Goal: Task Accomplishment & Management: Use online tool/utility

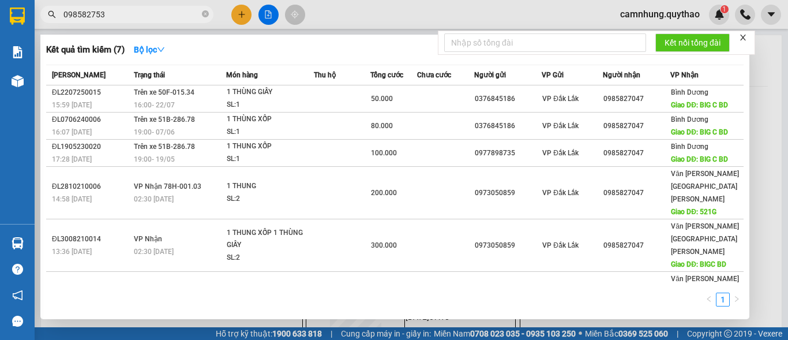
type input "0985827534"
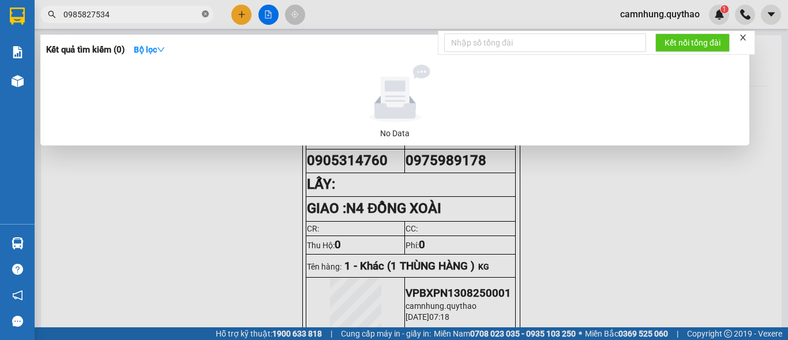
click at [205, 13] on icon "close-circle" at bounding box center [205, 13] width 7 height 7
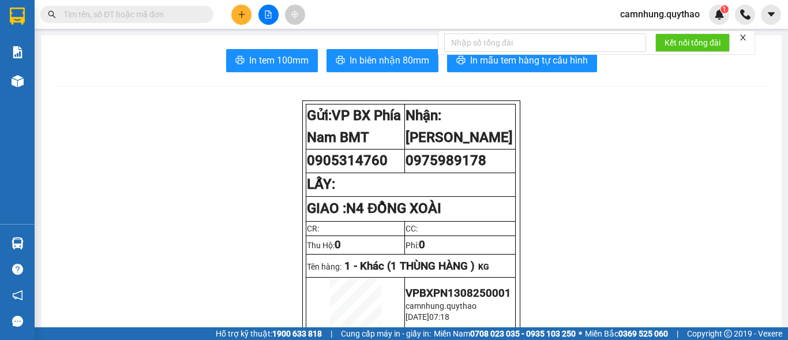
click at [176, 14] on input "text" at bounding box center [131, 14] width 136 height 13
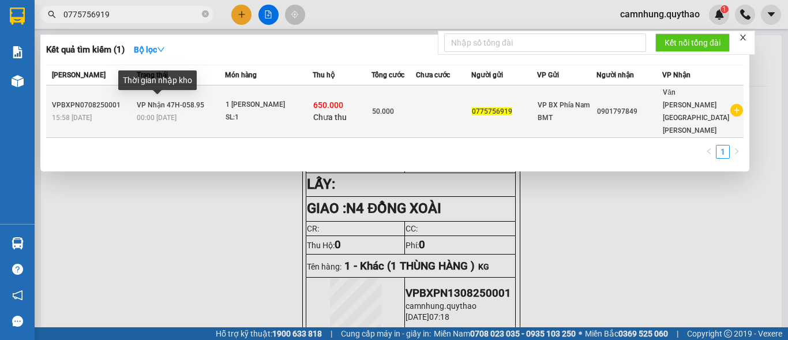
type input "0775756919"
click at [174, 114] on span "00:00 [DATE]" at bounding box center [157, 118] width 40 height 8
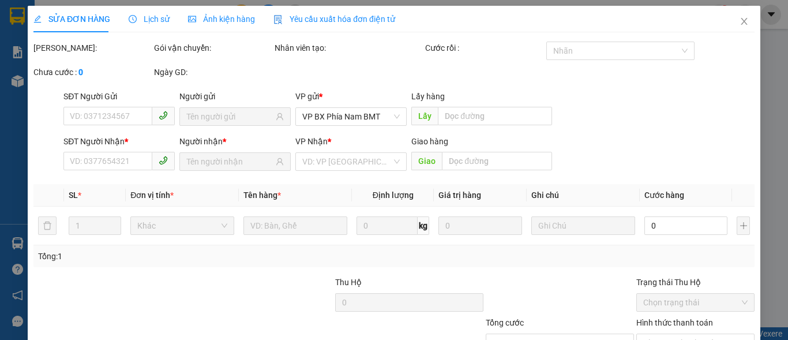
type input "0775756919"
type input "0901797849"
type input "650.000"
type input "50.000"
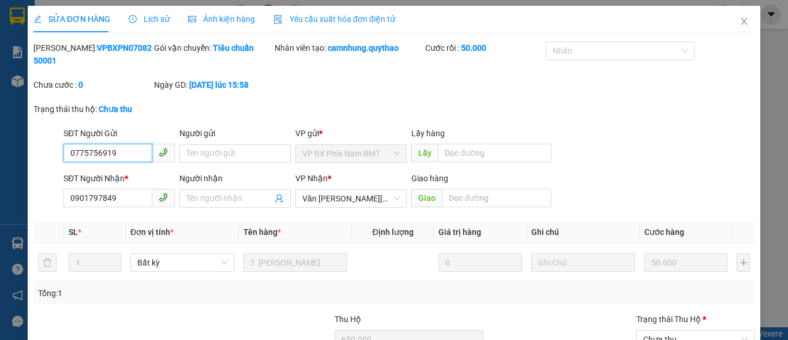
drag, startPoint x: 120, startPoint y: 138, endPoint x: 0, endPoint y: 142, distance: 120.0
click at [8, 145] on div "SỬA ĐƠN HÀNG Lịch sử [PERSON_NAME] hàng Yêu cầu xuất [PERSON_NAME] điện tử Tota…" at bounding box center [394, 170] width 788 height 340
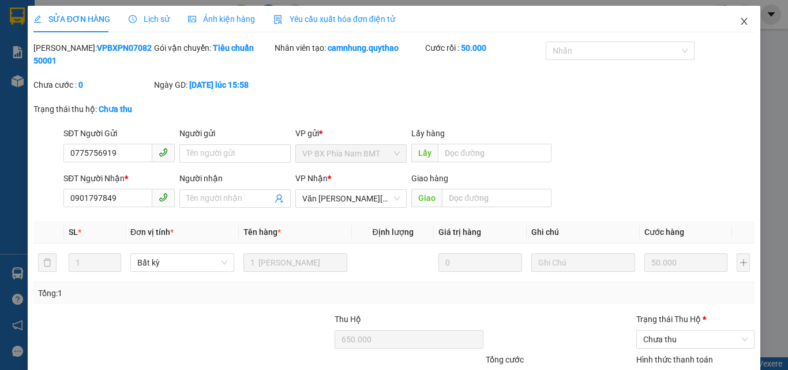
click at [739, 22] on icon "close" at bounding box center [743, 21] width 9 height 9
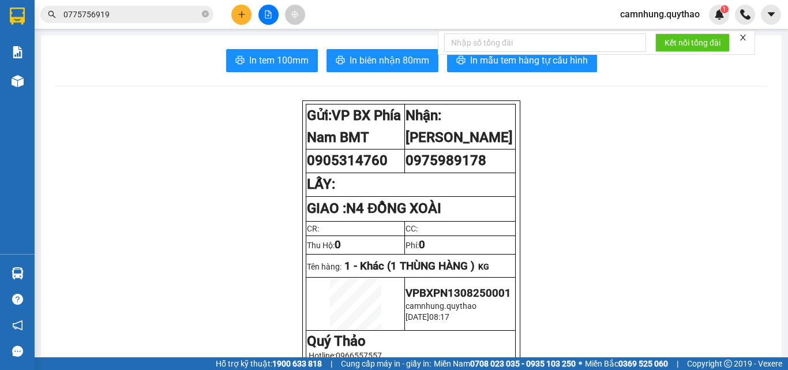
click at [151, 17] on input "0775756919" at bounding box center [131, 14] width 136 height 13
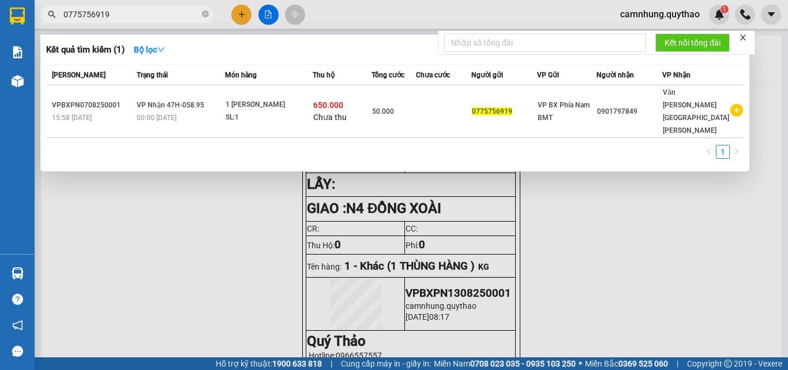
click at [248, 232] on div at bounding box center [394, 185] width 788 height 370
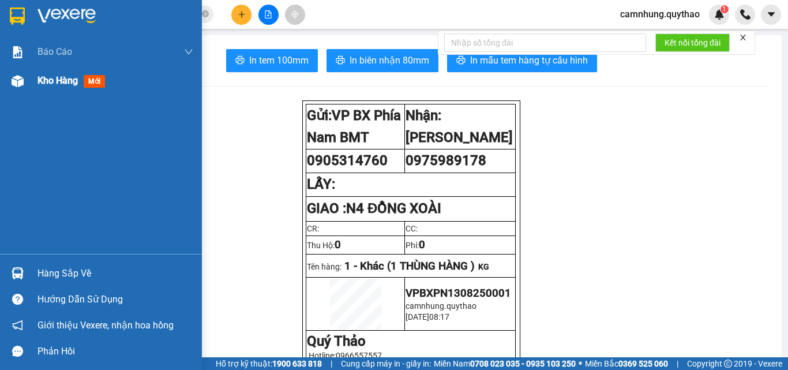
click at [43, 81] on span "Kho hàng" at bounding box center [57, 80] width 40 height 11
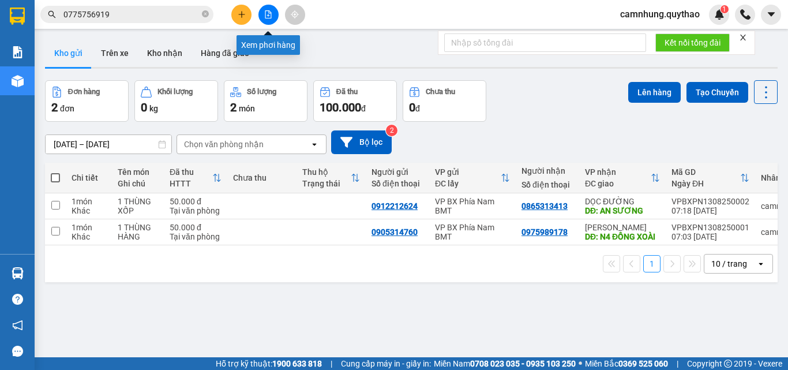
click at [261, 20] on button at bounding box center [268, 15] width 20 height 20
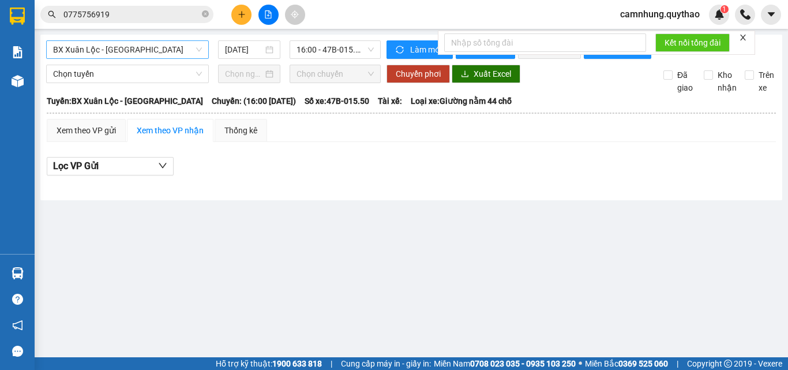
click at [141, 54] on span "BX Xuân Lộc - [GEOGRAPHIC_DATA]" at bounding box center [127, 49] width 149 height 17
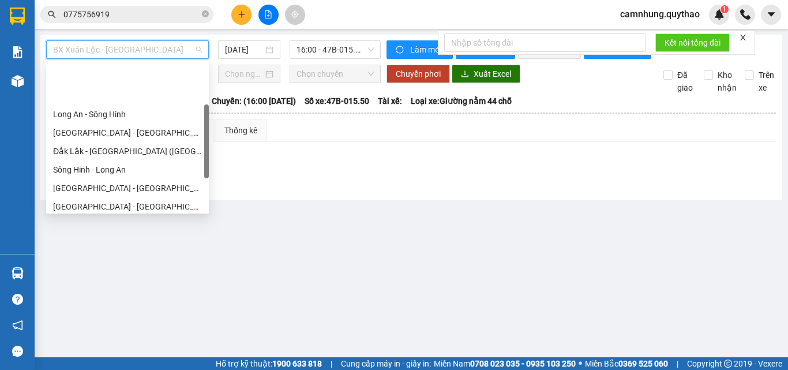
scroll to position [129, 0]
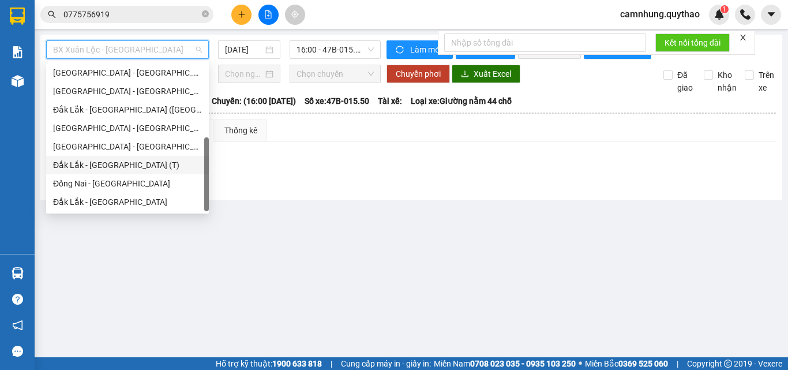
click at [93, 163] on div "Đắk Lắk - [GEOGRAPHIC_DATA] (T)" at bounding box center [127, 165] width 149 height 13
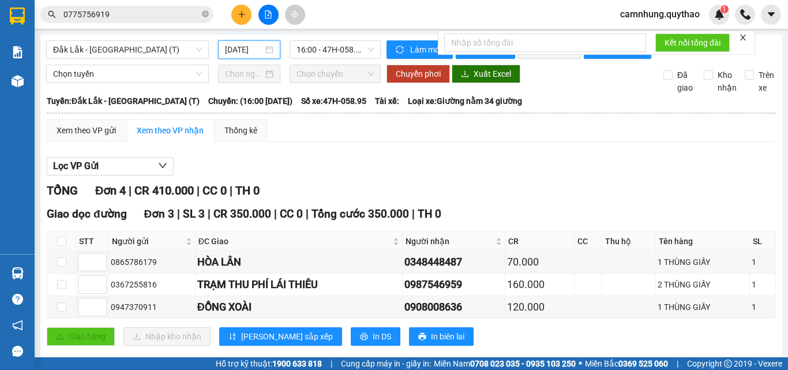
click at [239, 54] on input "[DATE]" at bounding box center [244, 49] width 38 height 13
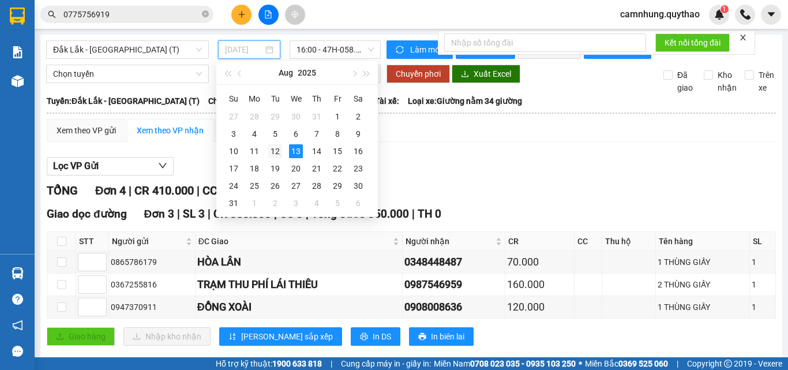
click at [274, 148] on div "12" at bounding box center [275, 151] width 14 height 14
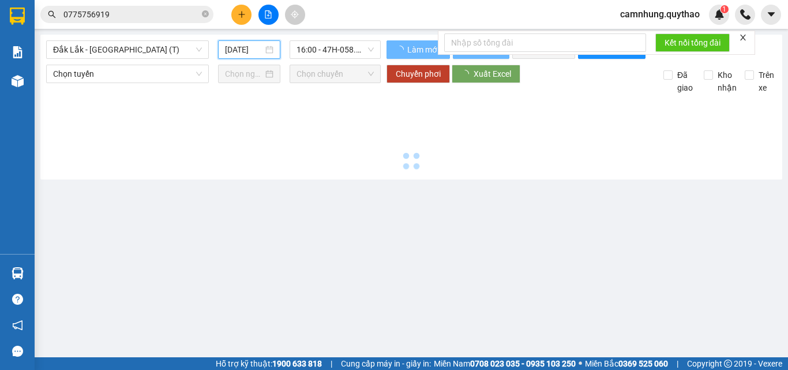
type input "[DATE]"
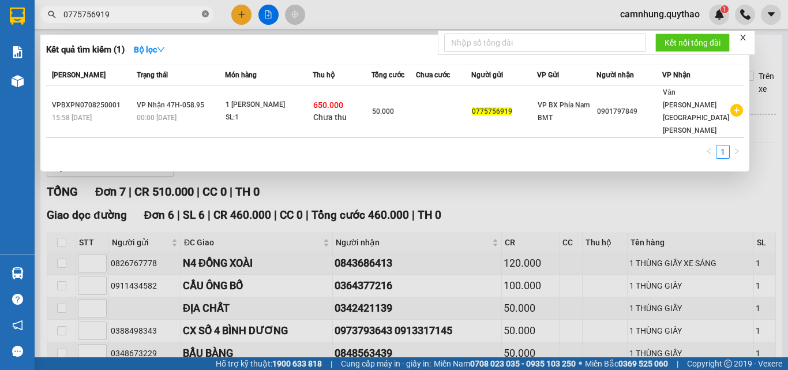
click at [205, 14] on icon "close-circle" at bounding box center [205, 13] width 7 height 7
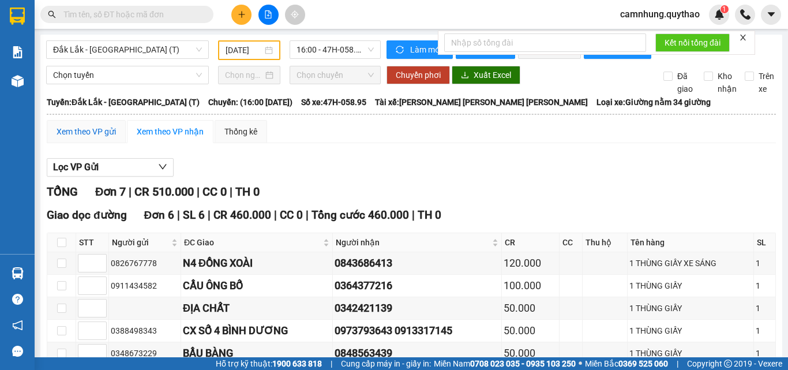
click at [104, 138] on div "Xem theo VP gửi" at bounding box center [85, 131] width 59 height 13
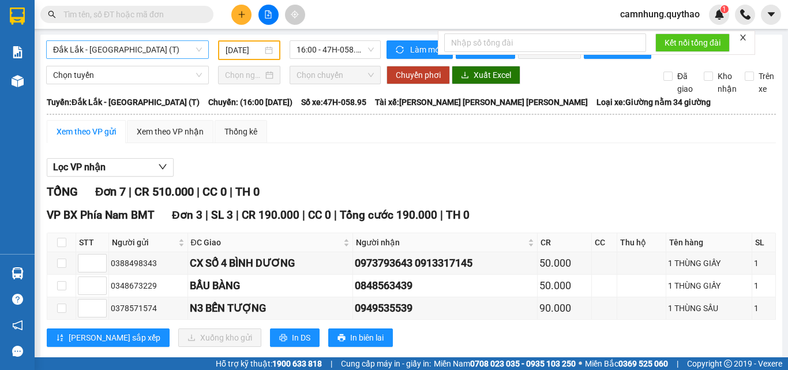
click at [144, 53] on span "Đắk Lắk - [GEOGRAPHIC_DATA] (T)" at bounding box center [127, 49] width 149 height 17
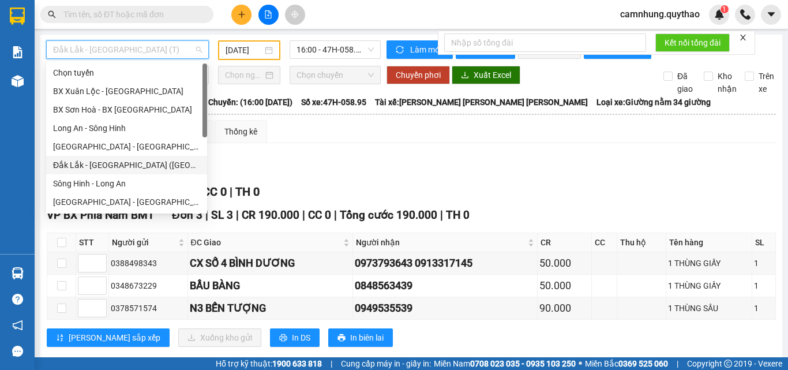
click at [108, 163] on div "Đắk Lắk - [GEOGRAPHIC_DATA] ([GEOGRAPHIC_DATA] mới)" at bounding box center [126, 165] width 147 height 13
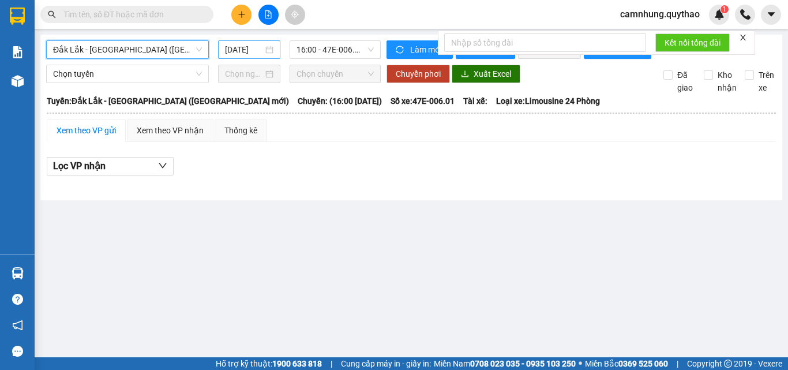
click at [239, 46] on input "[DATE]" at bounding box center [244, 49] width 38 height 13
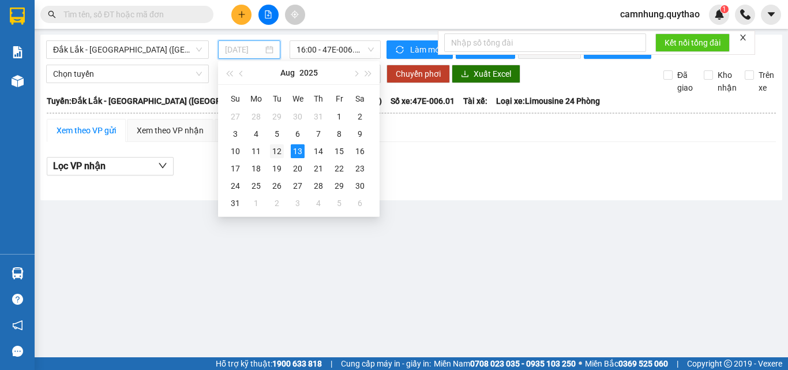
click at [279, 153] on div "12" at bounding box center [277, 151] width 14 height 14
type input "[DATE]"
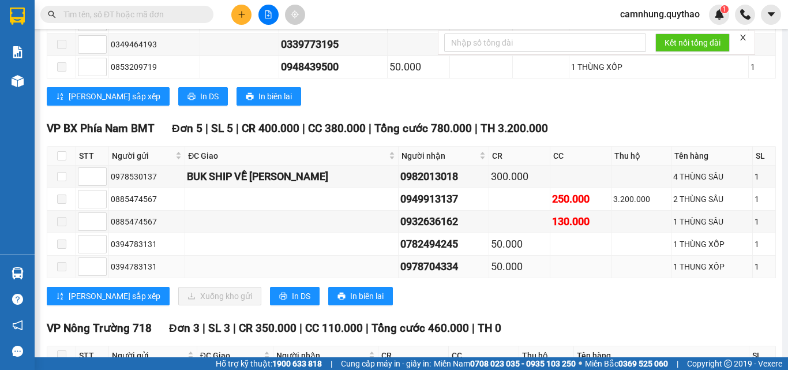
scroll to position [1038, 0]
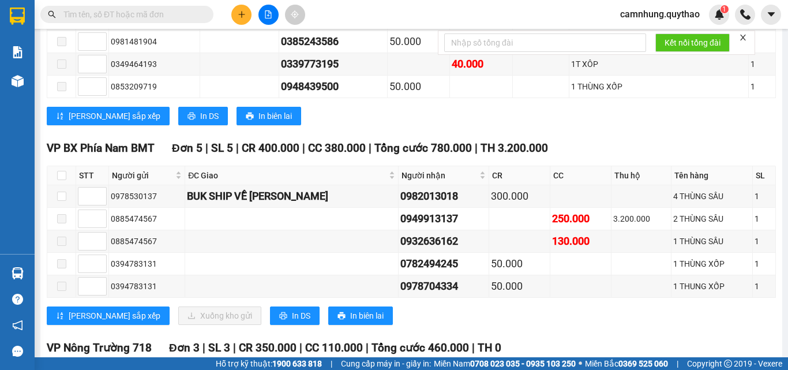
click at [115, 13] on input "text" at bounding box center [131, 14] width 136 height 13
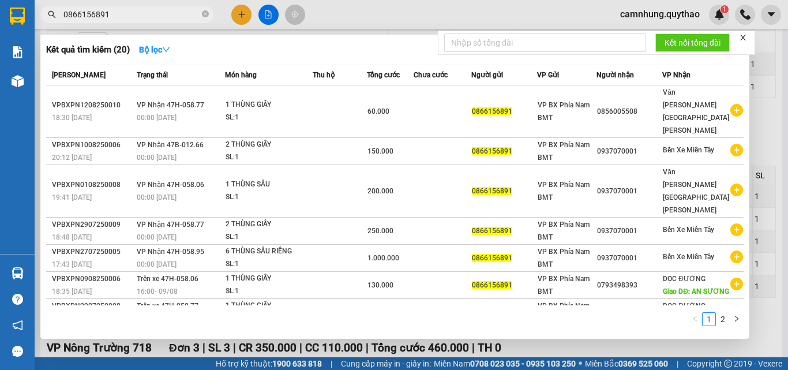
type input "0866156891"
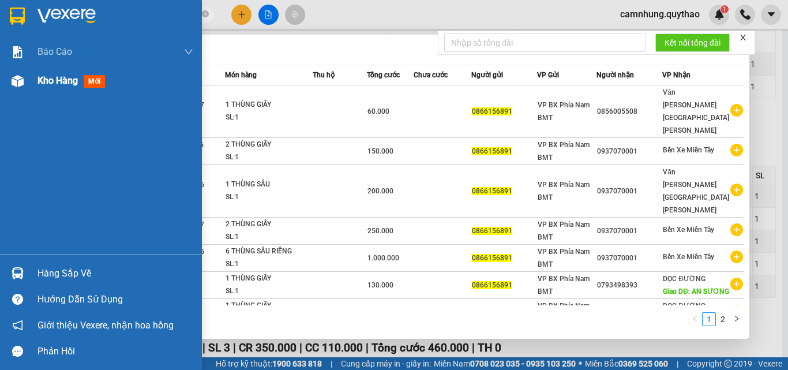
click at [55, 78] on span "Kho hàng" at bounding box center [57, 80] width 40 height 11
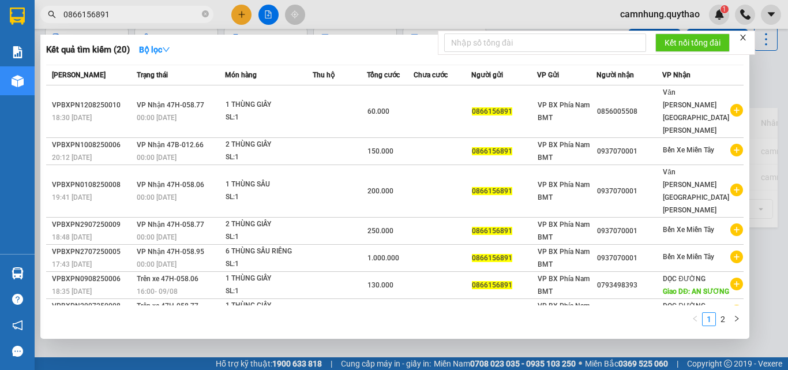
scroll to position [53, 0]
click at [747, 41] on icon "close" at bounding box center [743, 37] width 8 height 8
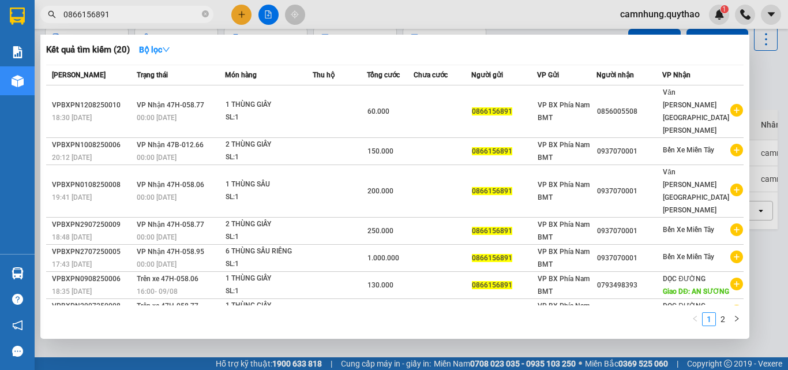
click at [770, 129] on div at bounding box center [394, 185] width 788 height 370
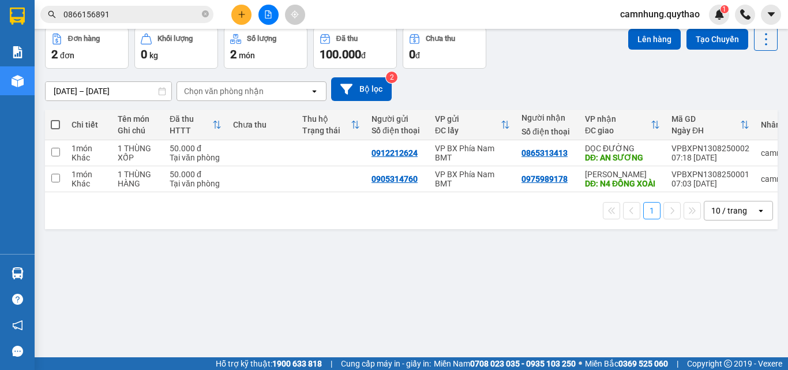
scroll to position [0, 0]
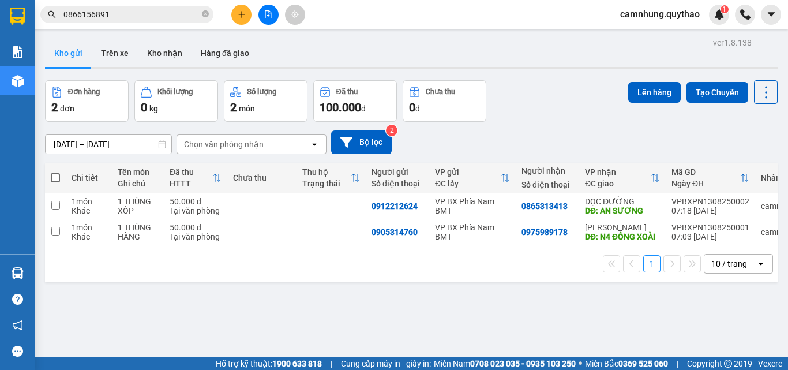
click at [274, 17] on button at bounding box center [268, 15] width 20 height 20
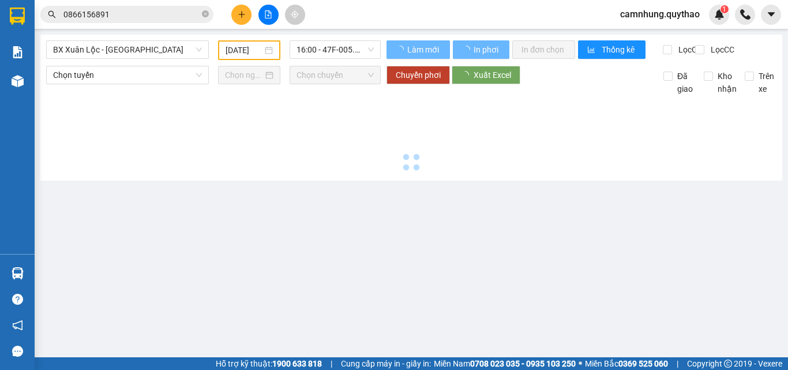
type input "[DATE]"
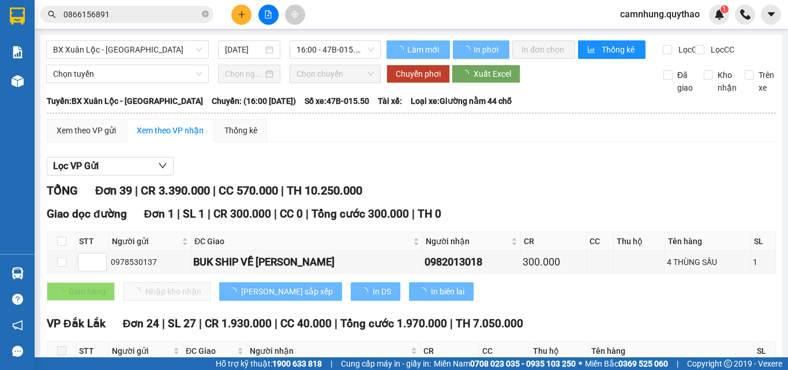
click at [268, 13] on icon "file-add" at bounding box center [268, 14] width 8 height 8
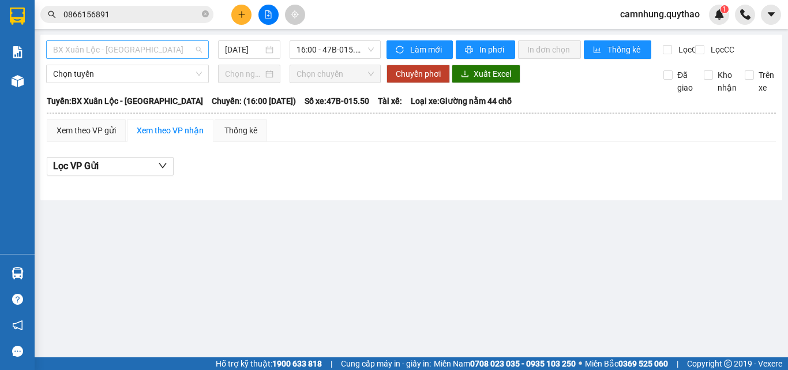
click at [148, 48] on span "BX Xuân Lộc - [GEOGRAPHIC_DATA]" at bounding box center [127, 49] width 149 height 17
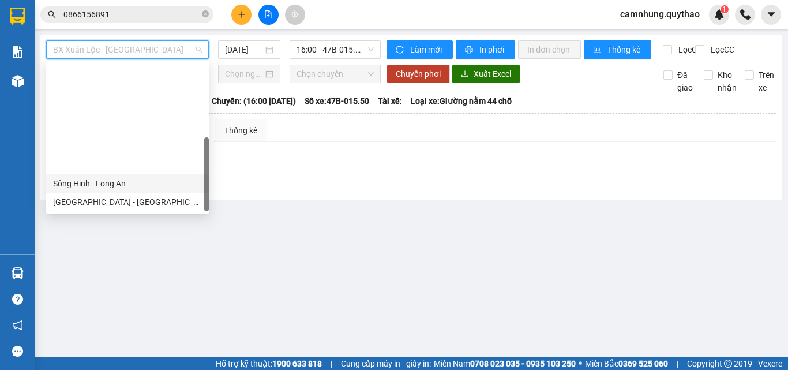
scroll to position [129, 0]
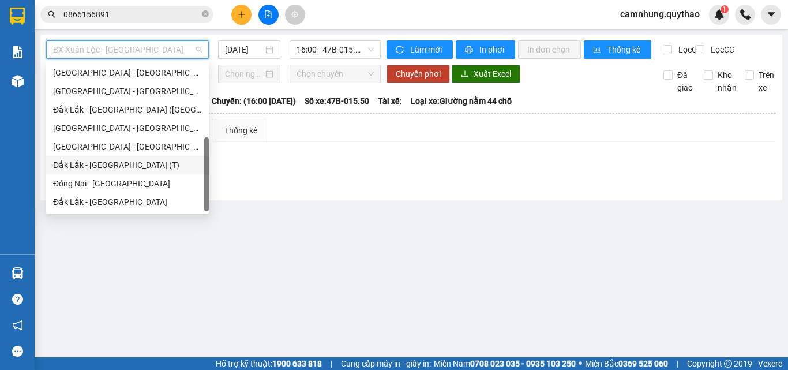
click at [111, 161] on div "Đắk Lắk - [GEOGRAPHIC_DATA] (T)" at bounding box center [127, 165] width 149 height 13
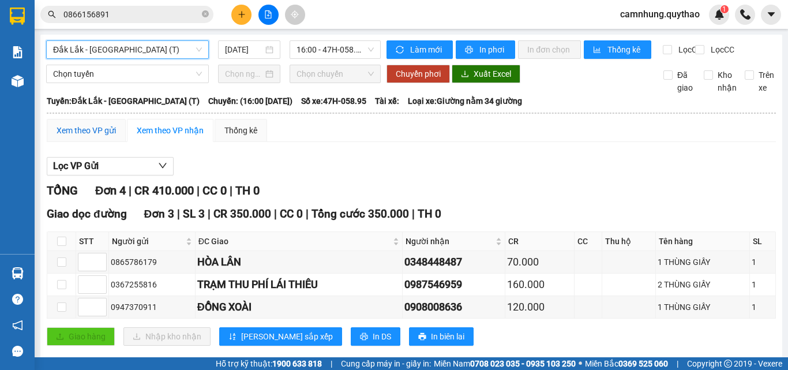
drag, startPoint x: 100, startPoint y: 140, endPoint x: 276, endPoint y: 85, distance: 184.9
click at [102, 137] on div "Xem theo VP gửi" at bounding box center [85, 130] width 59 height 13
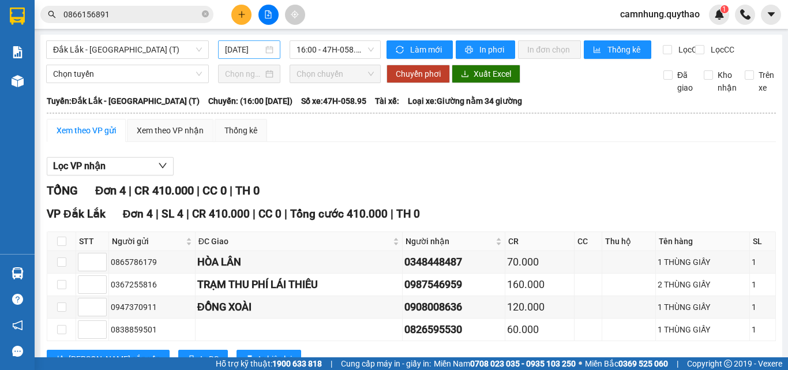
click at [246, 52] on input "[DATE]" at bounding box center [244, 49] width 38 height 13
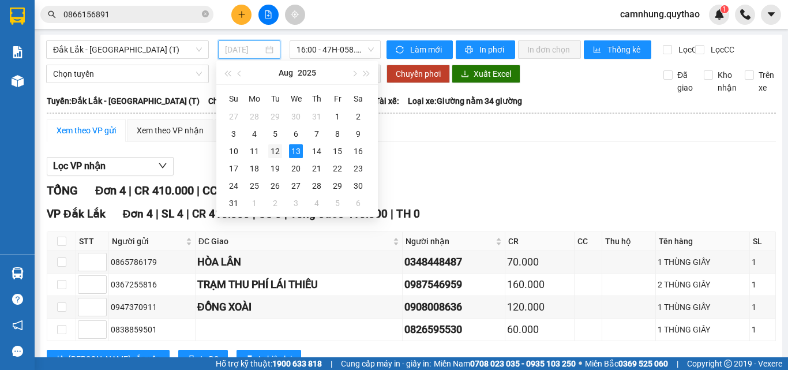
click at [275, 148] on div "12" at bounding box center [275, 151] width 14 height 14
type input "[DATE]"
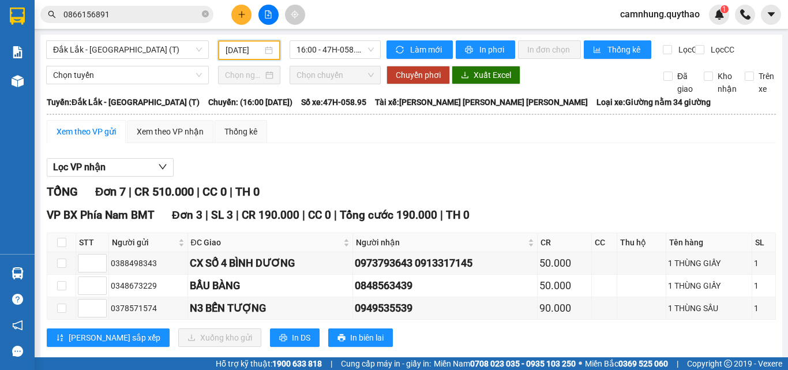
click at [119, 14] on input "0866156891" at bounding box center [131, 14] width 136 height 13
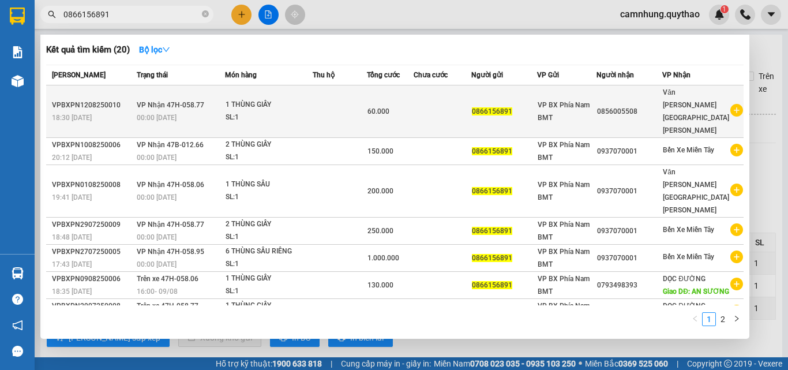
click at [123, 99] on div "VPBXPN1208250010" at bounding box center [92, 105] width 81 height 12
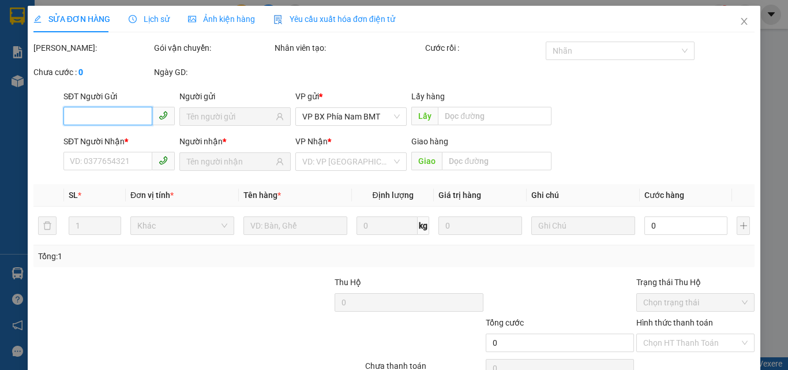
type input "0866156891"
type input "0856005508"
type input "60.000"
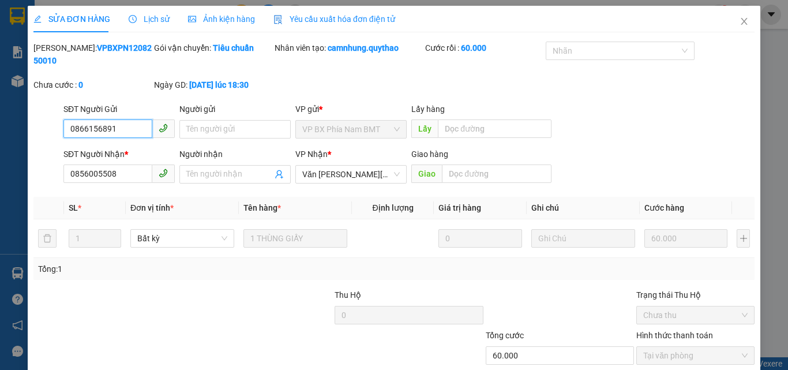
drag, startPoint x: 118, startPoint y: 124, endPoint x: 0, endPoint y: 115, distance: 117.9
click at [0, 115] on div "SỬA ĐƠN HÀNG Lịch sử [PERSON_NAME] hàng Yêu cầu xuất [PERSON_NAME] điện tử Tota…" at bounding box center [394, 185] width 788 height 370
click at [739, 22] on icon "close" at bounding box center [743, 21] width 9 height 9
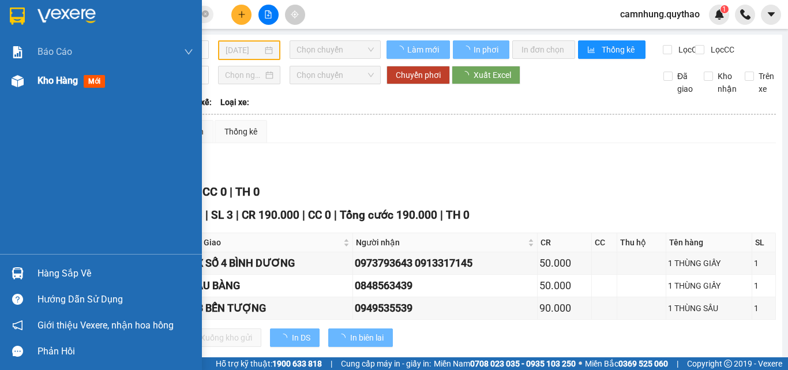
click at [38, 76] on span "Kho hàng" at bounding box center [57, 80] width 40 height 11
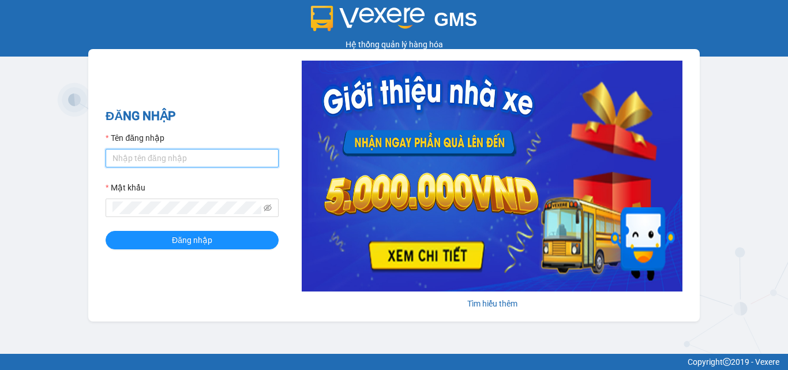
type input "omi.quythao"
click at [150, 153] on input "omi.quythao" at bounding box center [192, 158] width 173 height 18
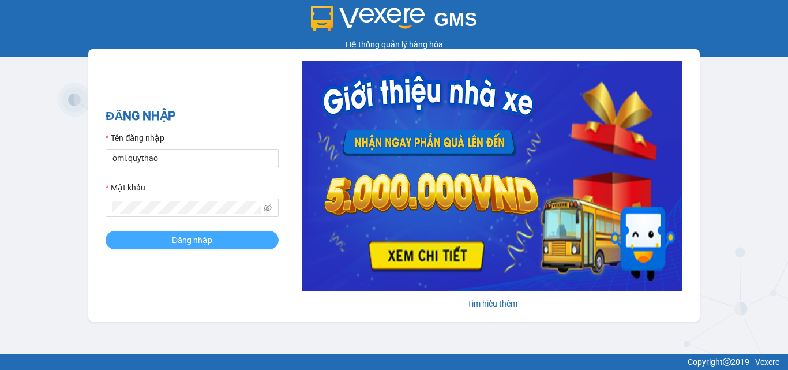
click at [175, 240] on span "Đăng nhập" at bounding box center [192, 239] width 40 height 13
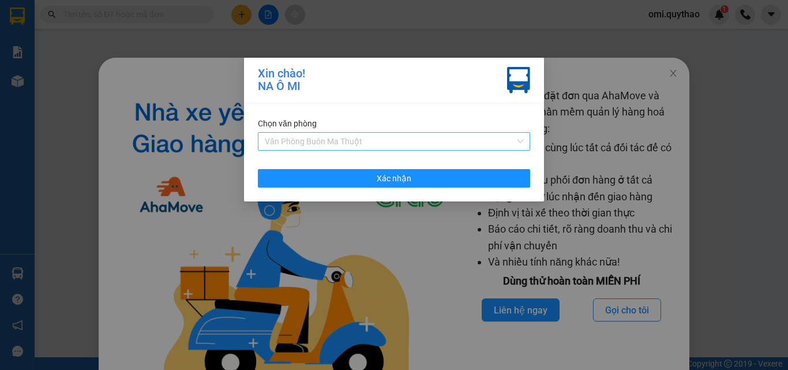
click at [382, 138] on span "Văn Phòng Buôn Ma Thuột" at bounding box center [394, 141] width 258 height 17
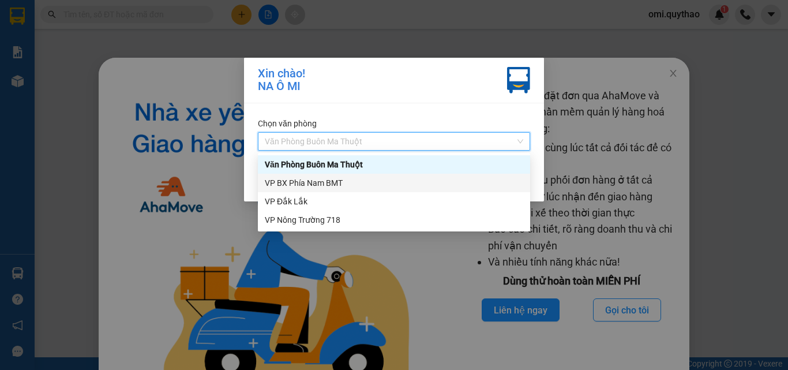
click at [322, 179] on div "VP BX Phía Nam BMT" at bounding box center [394, 182] width 258 height 13
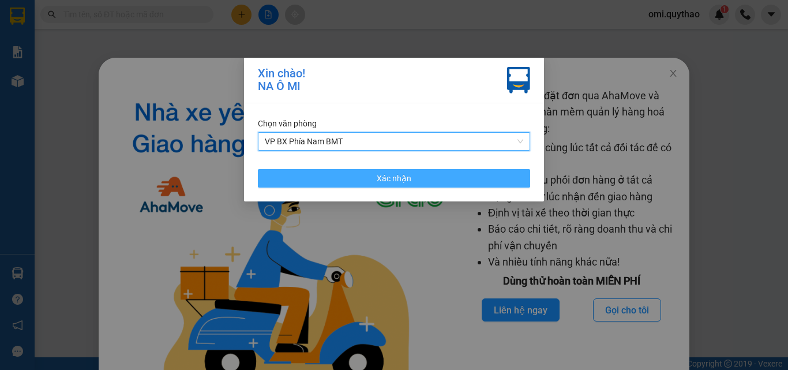
click at [409, 176] on span "Xác nhận" at bounding box center [393, 178] width 35 height 13
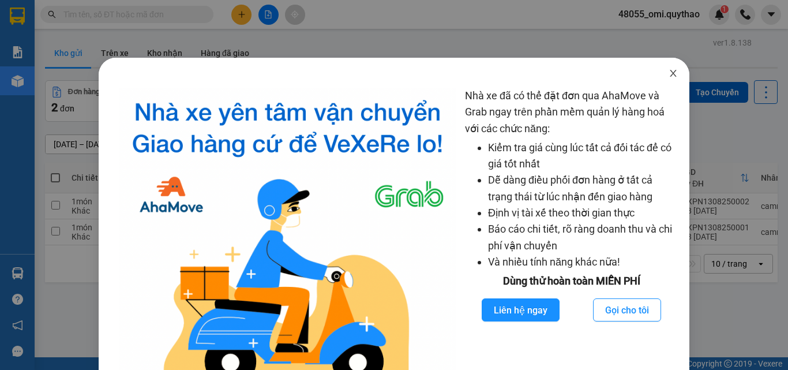
click at [668, 78] on icon "close" at bounding box center [672, 73] width 9 height 9
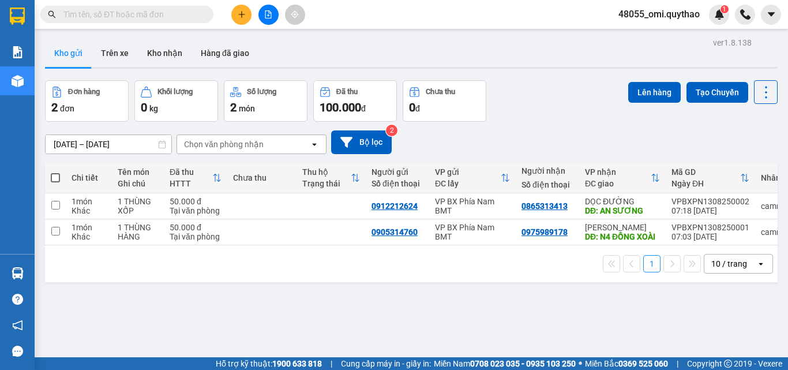
click at [59, 176] on span at bounding box center [55, 177] width 9 height 9
click at [55, 172] on input "checkbox" at bounding box center [55, 172] width 0 height 0
checkbox input "true"
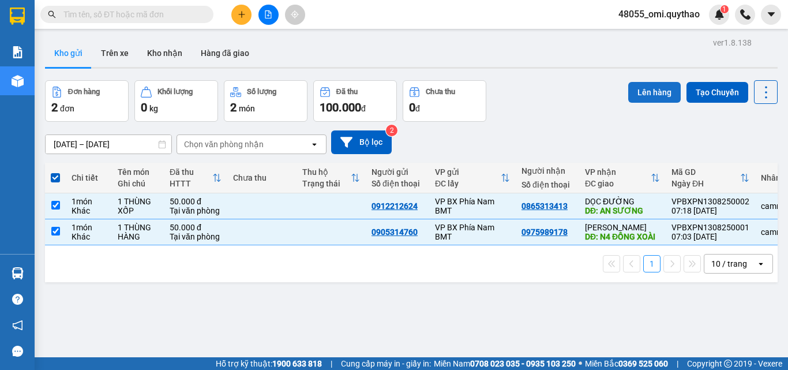
click at [646, 93] on button "Lên hàng" at bounding box center [654, 92] width 52 height 21
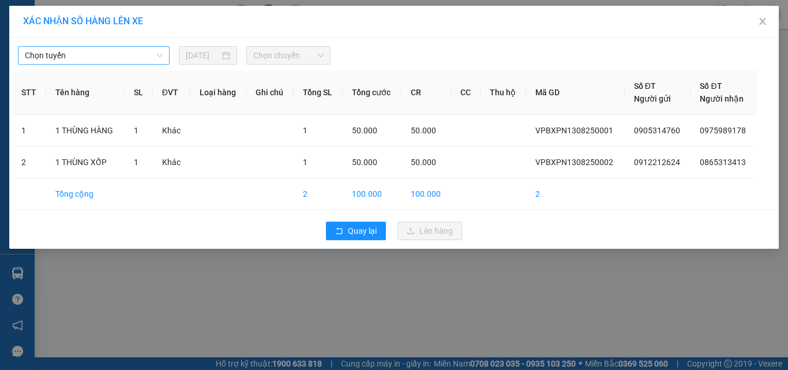
click at [95, 58] on span "Chọn tuyến" at bounding box center [94, 55] width 138 height 17
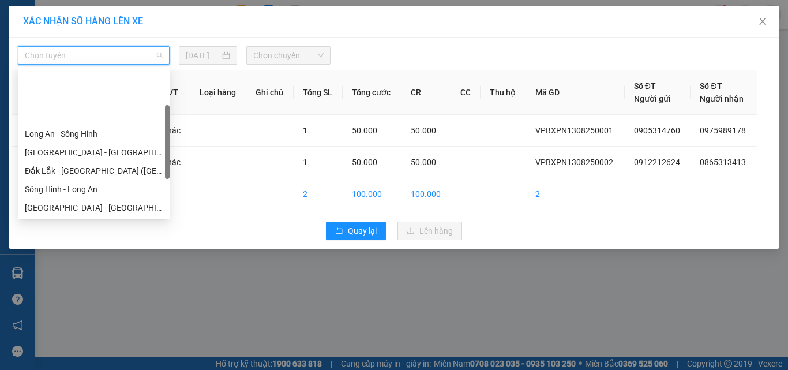
scroll to position [115, 0]
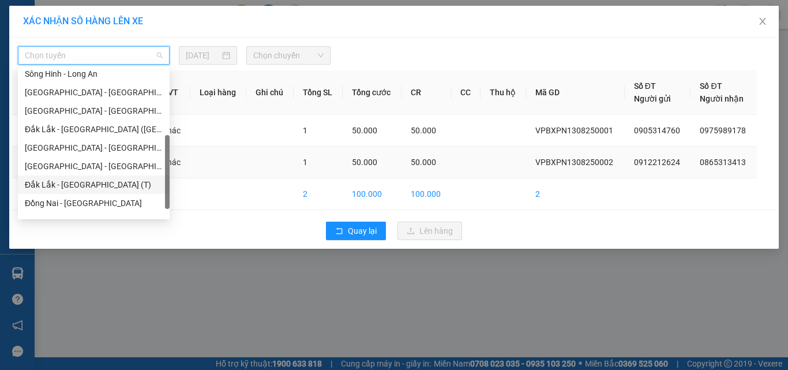
drag, startPoint x: 81, startPoint y: 179, endPoint x: 106, endPoint y: 164, distance: 29.0
click at [82, 179] on div "Đắk Lắk - [GEOGRAPHIC_DATA] (T)" at bounding box center [94, 184] width 138 height 13
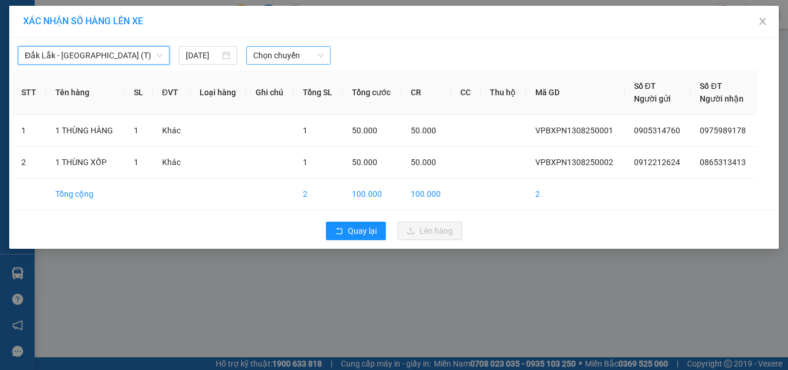
drag, startPoint x: 284, startPoint y: 58, endPoint x: 291, endPoint y: 63, distance: 8.6
click at [283, 59] on span "Chọn chuyến" at bounding box center [288, 55] width 71 height 17
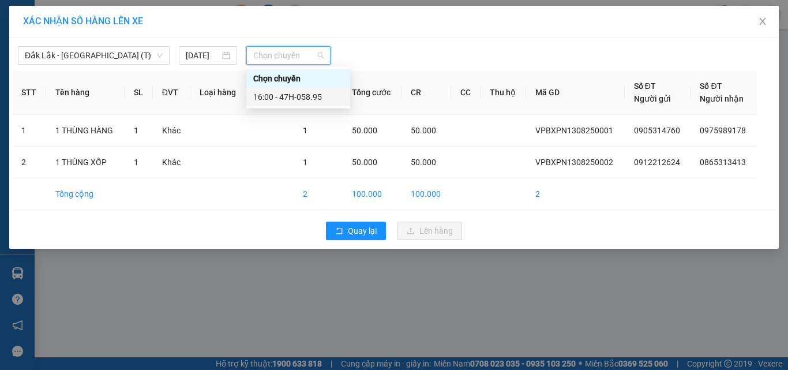
click at [308, 97] on div "16:00 - 47H-058.95" at bounding box center [298, 97] width 90 height 13
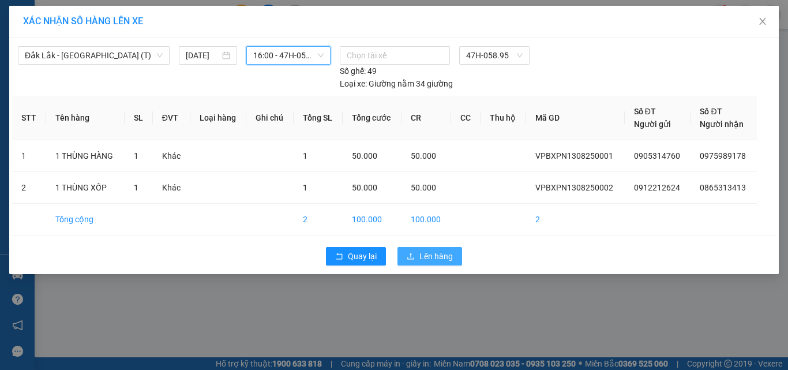
click at [432, 256] on span "Lên hàng" at bounding box center [435, 256] width 33 height 13
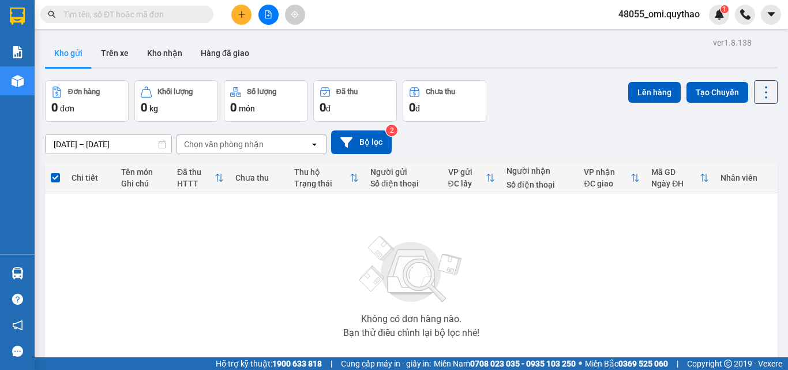
click at [268, 17] on icon "file-add" at bounding box center [268, 14] width 8 height 8
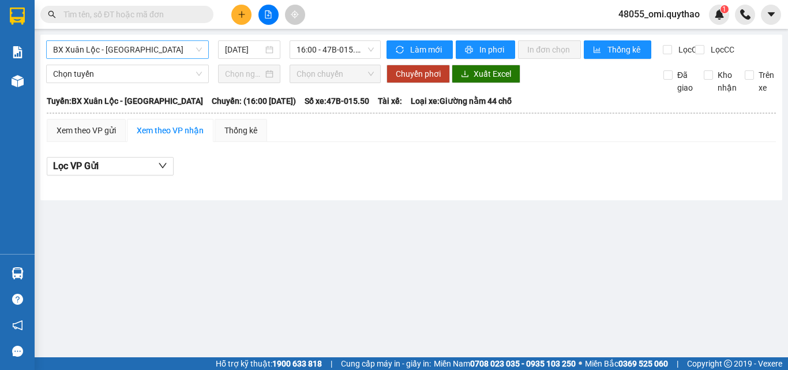
click at [142, 52] on span "BX Xuân Lộc - [GEOGRAPHIC_DATA]" at bounding box center [127, 49] width 149 height 17
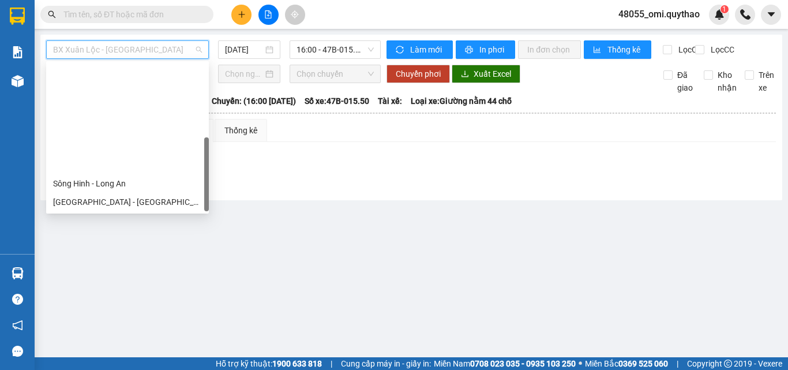
scroll to position [129, 0]
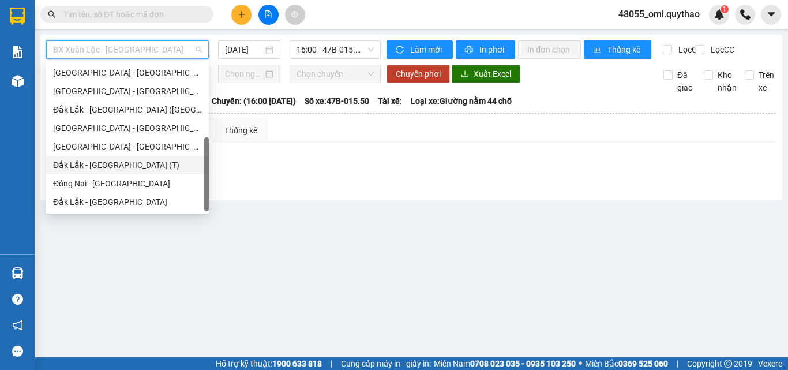
click at [102, 163] on div "Đắk Lắk - [GEOGRAPHIC_DATA] (T)" at bounding box center [127, 165] width 149 height 13
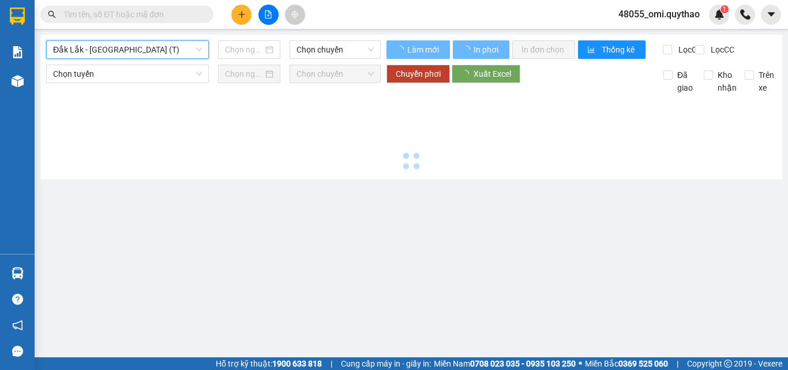
type input "[DATE]"
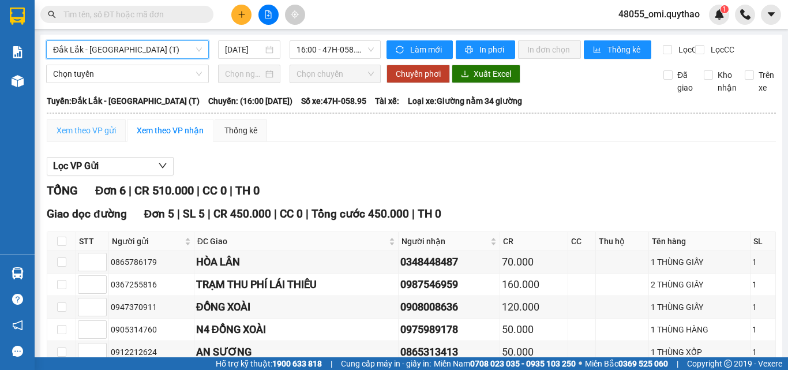
click at [79, 142] on div "Xem theo VP gửi" at bounding box center [86, 130] width 79 height 23
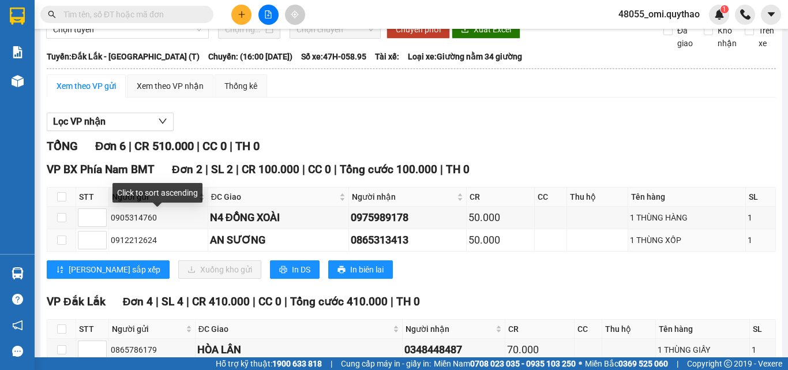
scroll to position [115, 0]
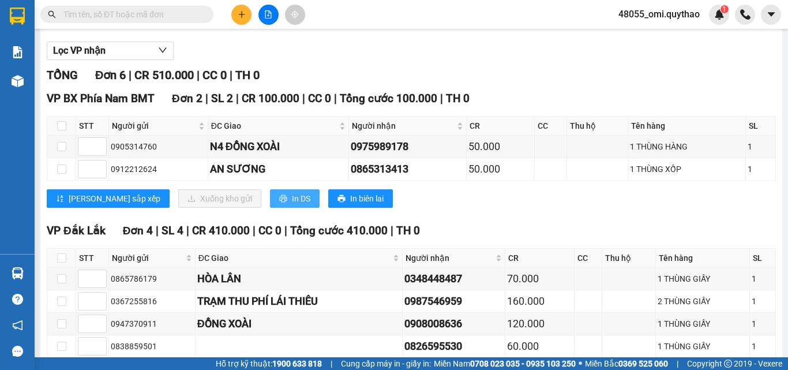
click at [279, 202] on icon "printer" at bounding box center [283, 198] width 8 height 8
